Goal: Task Accomplishment & Management: Use online tool/utility

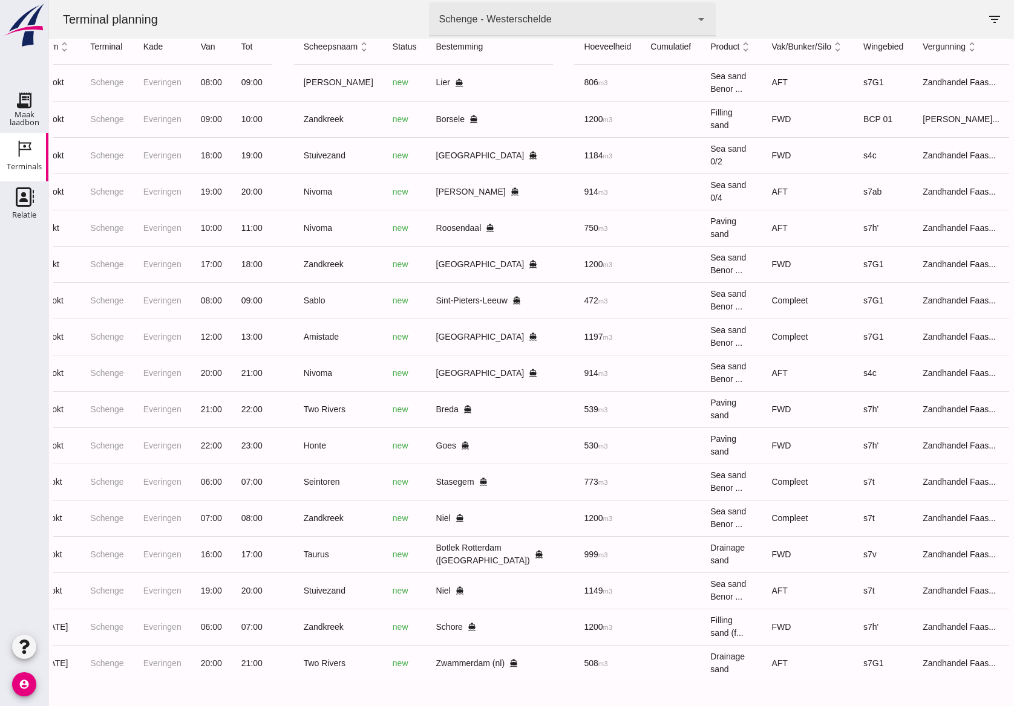
scroll to position [0, 97]
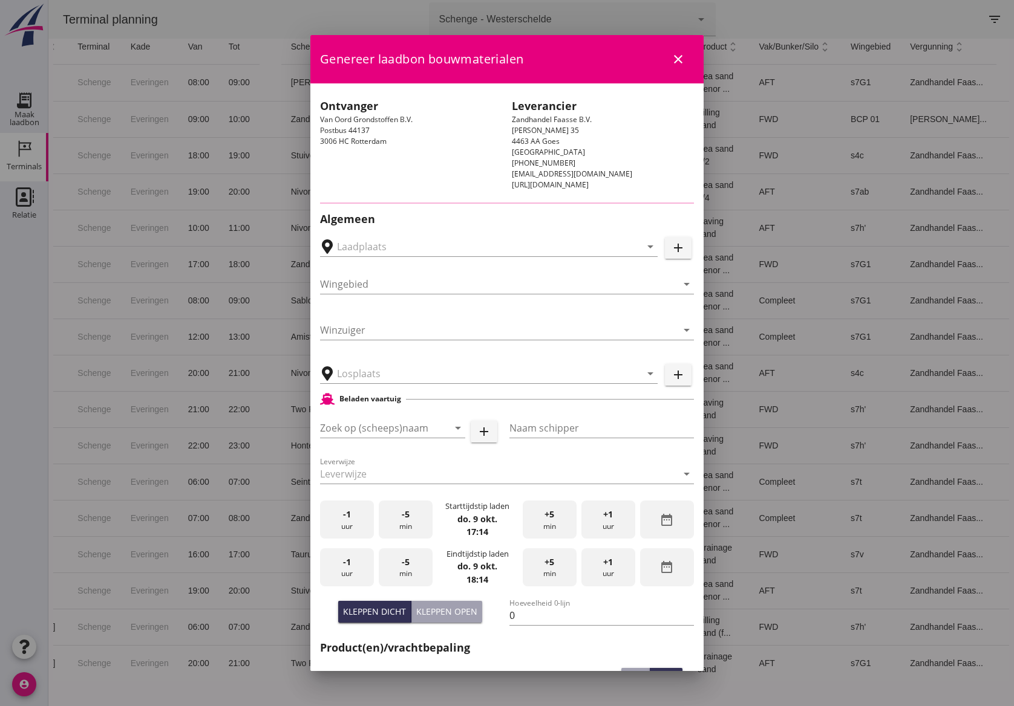
type input "Schenge, [GEOGRAPHIC_DATA]"
type input "Noordzeezand"
type input "Schenge"
type input "Zandoverslag Oude Maasweg, [GEOGRAPHIC_DATA]"
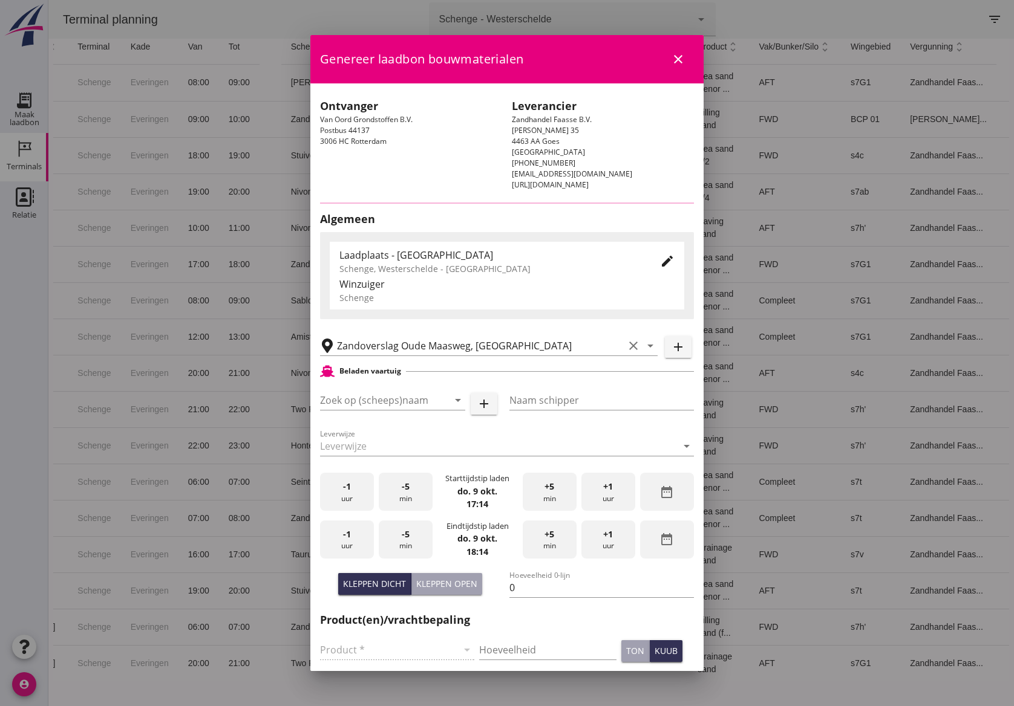
type input "s7v"
type input "Taurus"
type input "Rianne"
type input "999"
type input "Drainagezand (6120)"
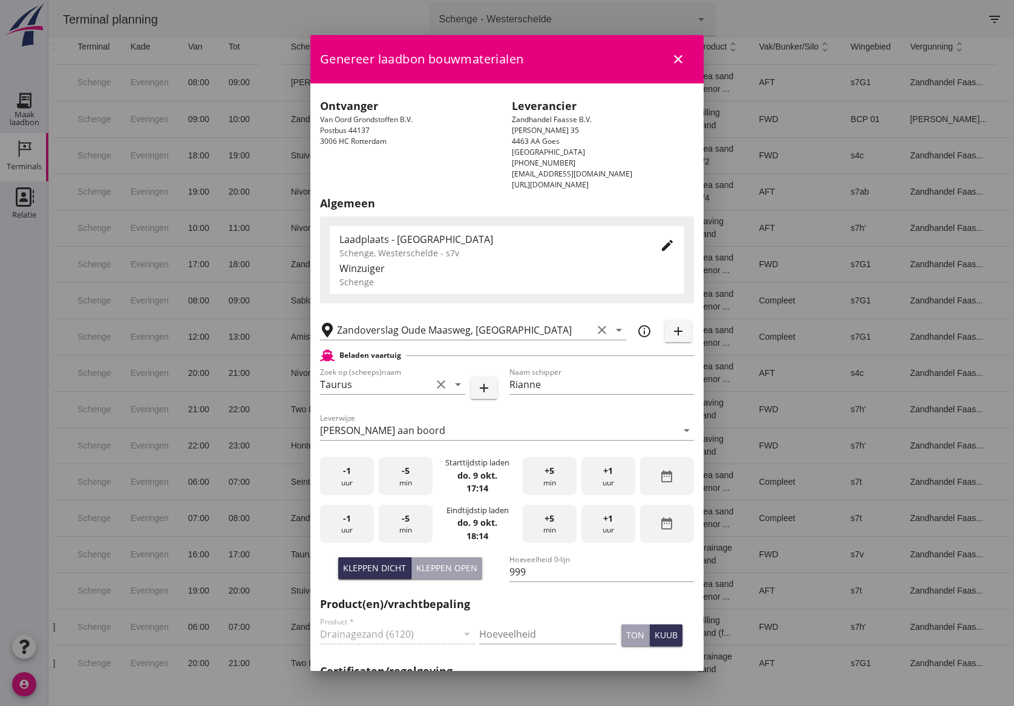
click at [660, 248] on icon "edit" at bounding box center [667, 245] width 15 height 15
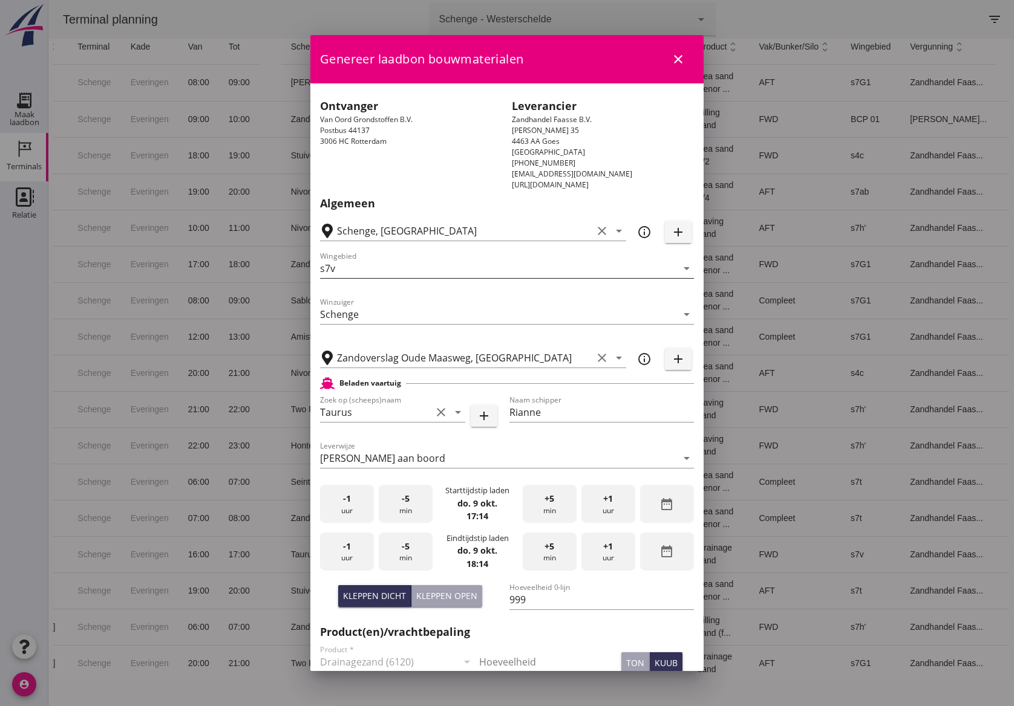
click at [365, 275] on input "s7v" at bounding box center [498, 268] width 357 height 19
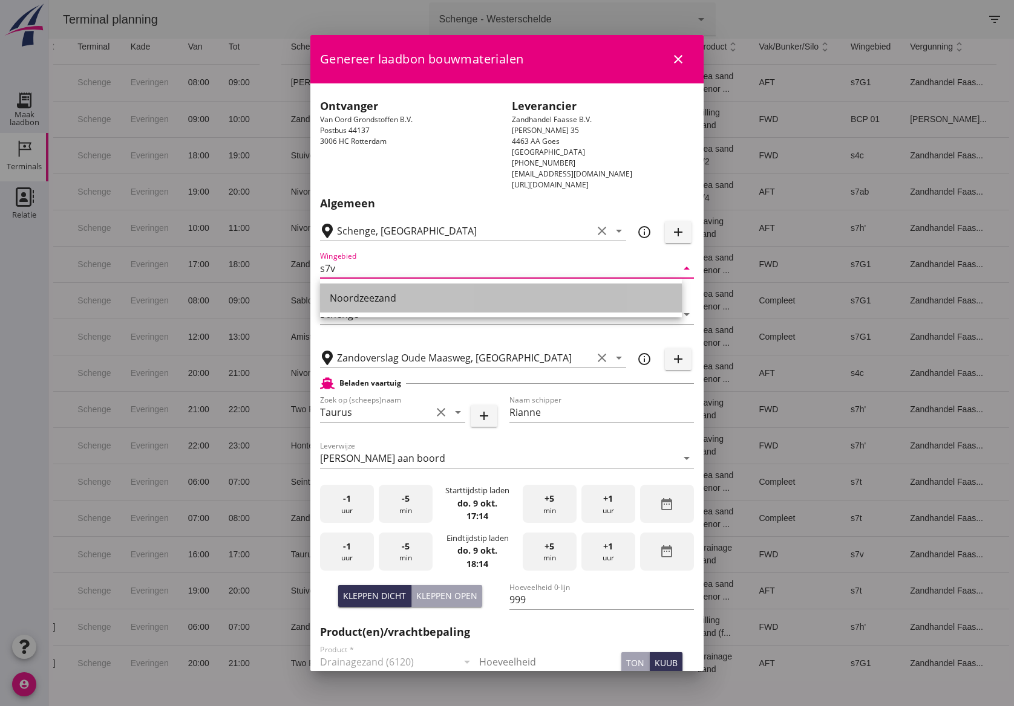
click at [373, 300] on div "Noordzeezand" at bounding box center [501, 298] width 342 height 15
type input "Noordzeezand"
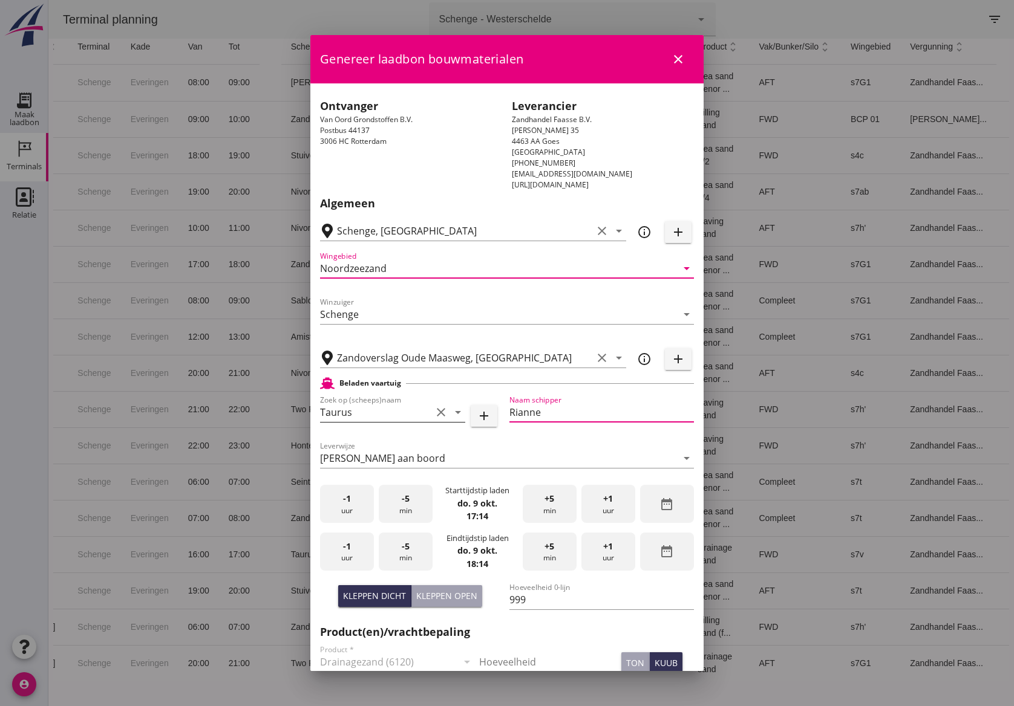
drag, startPoint x: 547, startPoint y: 414, endPoint x: 449, endPoint y: 417, distance: 98.7
click at [449, 419] on div "Zoek op (scheeps)naam Taurus clear arrow_drop_down add Naam [PERSON_NAME]" at bounding box center [507, 414] width 379 height 46
type input "DJ [PERSON_NAME]"
click at [344, 504] on div "-1 uur" at bounding box center [347, 504] width 54 height 38
click at [540, 504] on div "+5 min" at bounding box center [550, 504] width 54 height 38
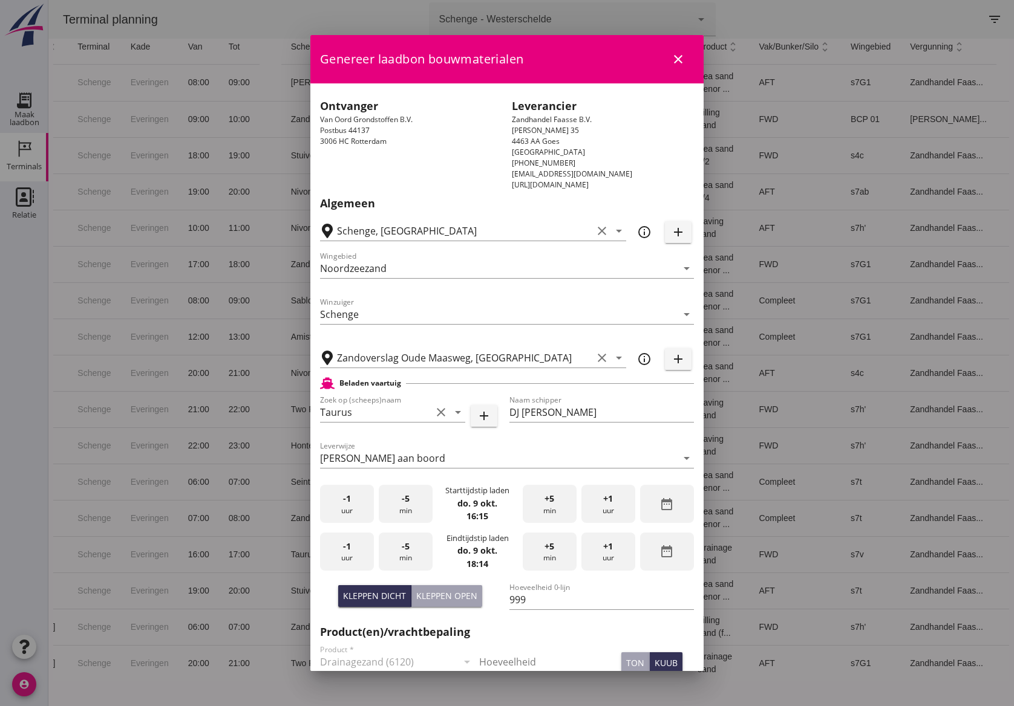
click at [540, 504] on div "+5 min" at bounding box center [550, 504] width 54 height 38
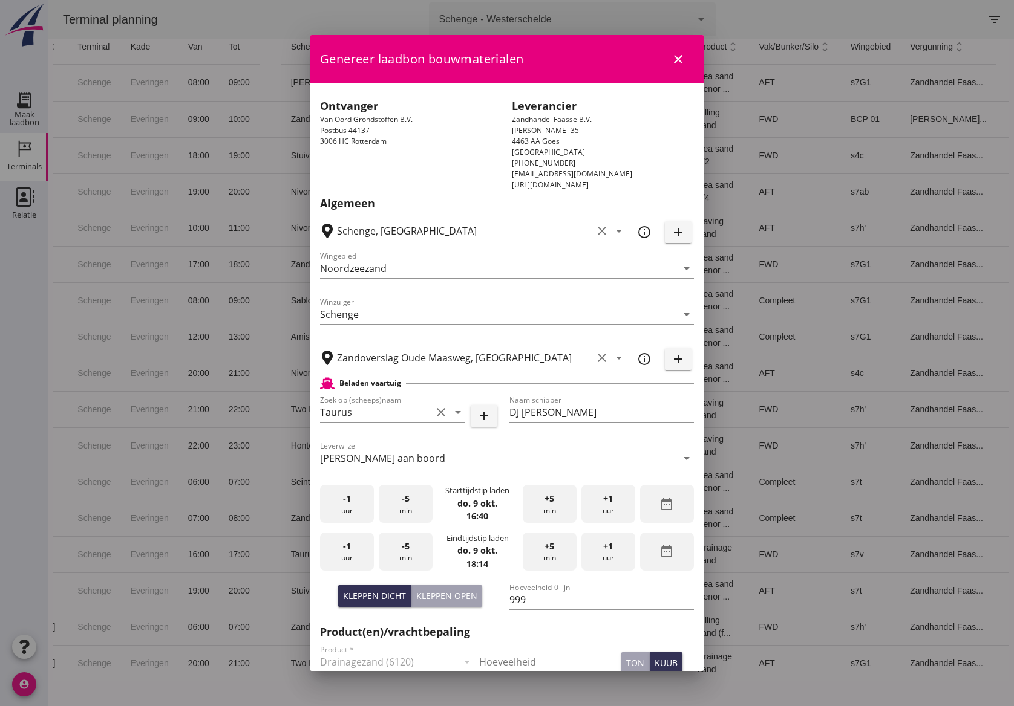
click at [350, 555] on div "-1 uur" at bounding box center [347, 552] width 54 height 38
click at [407, 549] on div "-5 min" at bounding box center [406, 552] width 54 height 38
click at [535, 544] on div "+5 min" at bounding box center [550, 552] width 54 height 38
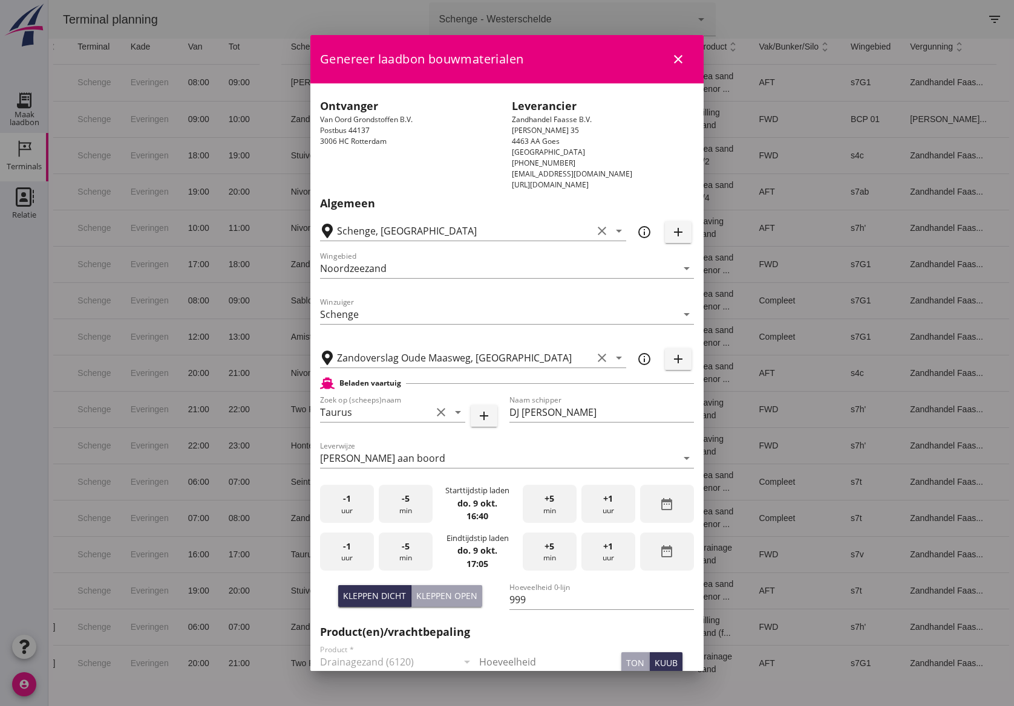
click at [511, 661] on input "Hoeveelheid" at bounding box center [547, 662] width 137 height 19
type input "999"
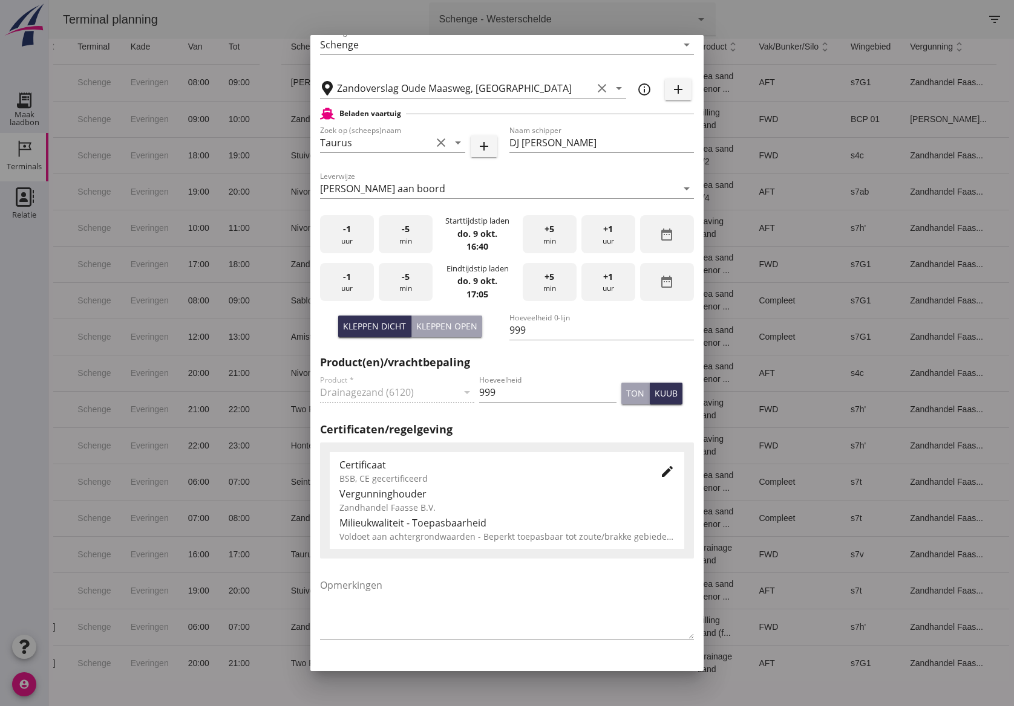
scroll to position [303, 0]
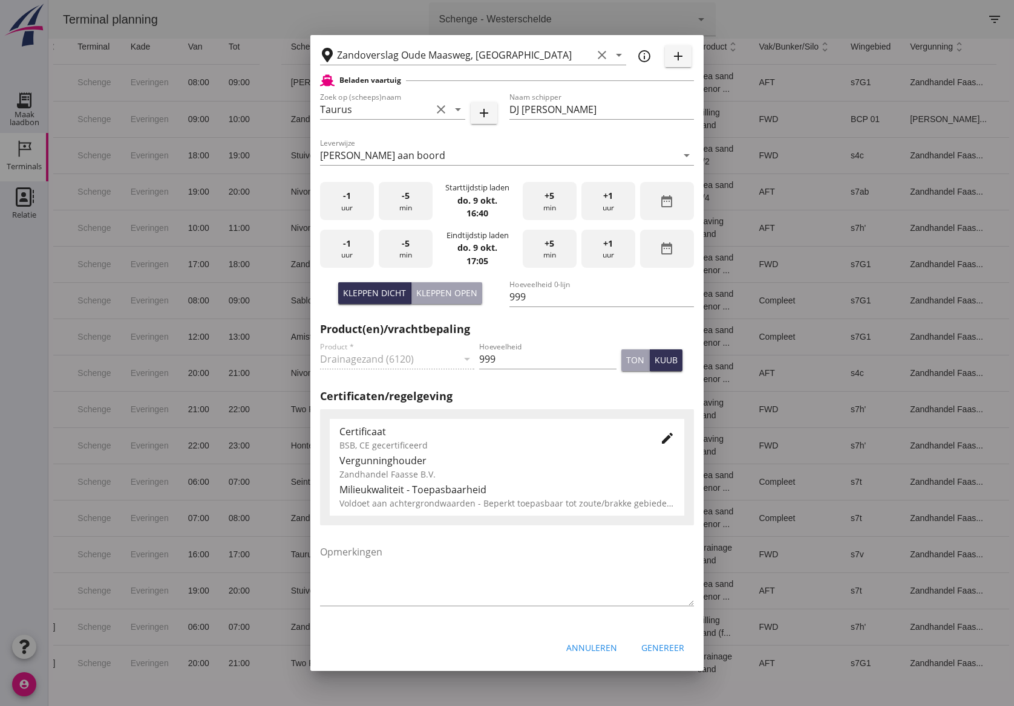
click at [660, 439] on icon "edit" at bounding box center [667, 438] width 15 height 15
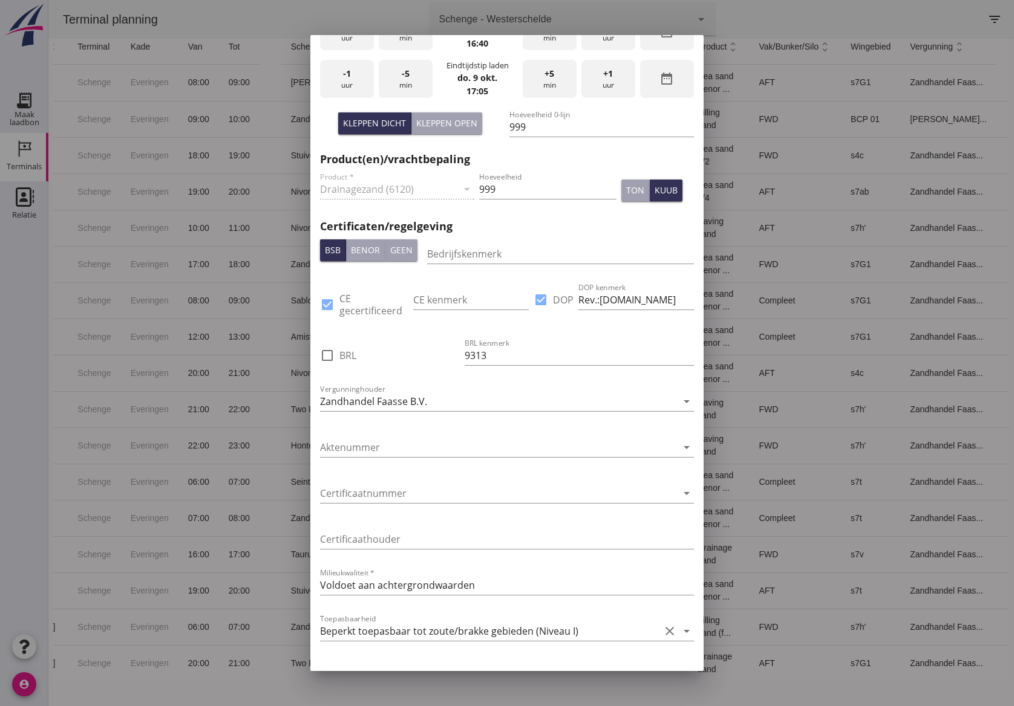
scroll to position [642, 0]
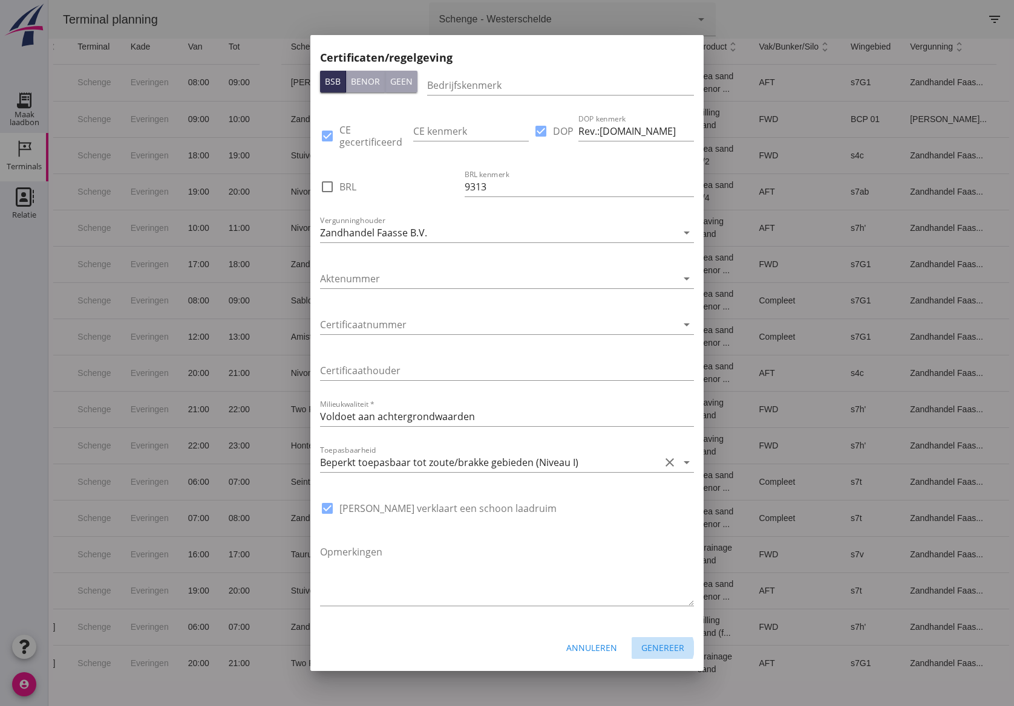
click at [656, 644] on div "Genereer" at bounding box center [662, 648] width 43 height 13
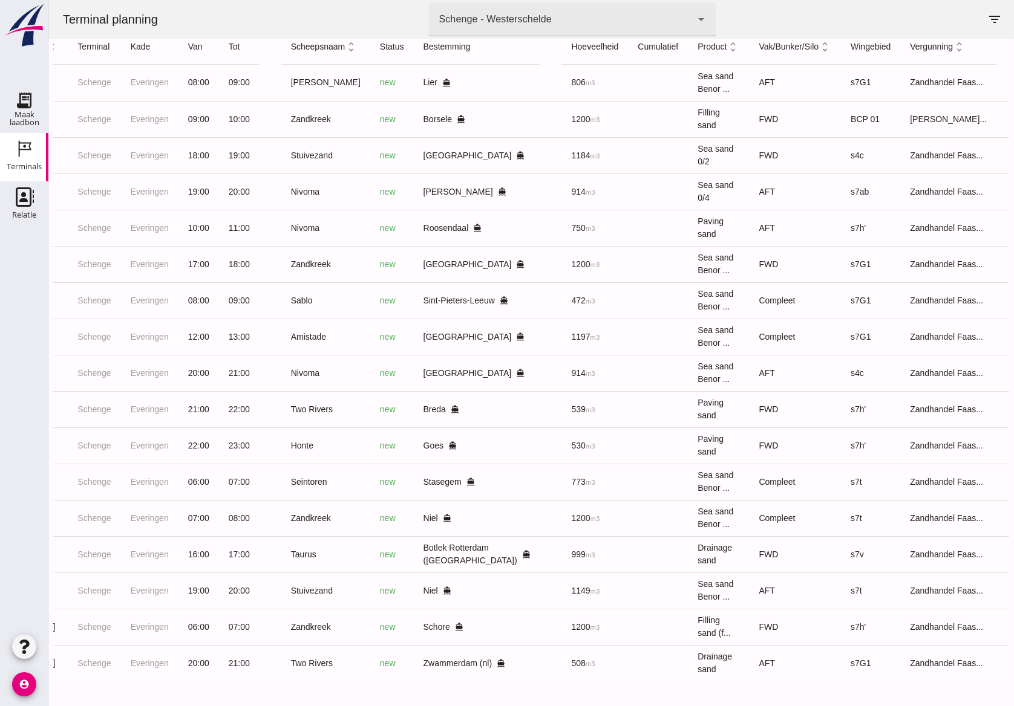
click at [749, 342] on td "Compleet" at bounding box center [795, 337] width 92 height 36
